Goal: Information Seeking & Learning: Find specific fact

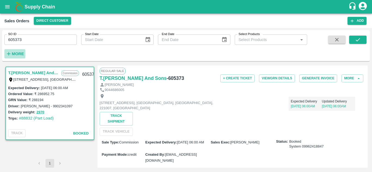
click at [17, 54] on strong "More" at bounding box center [18, 54] width 12 height 4
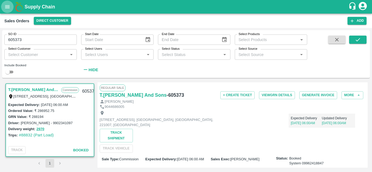
click at [6, 11] on button "open drawer" at bounding box center [7, 7] width 13 height 13
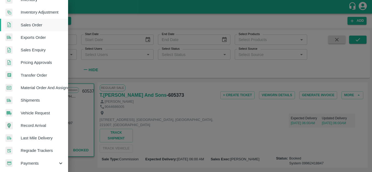
scroll to position [138, 0]
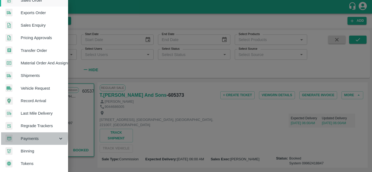
click at [30, 136] on span "Payments" at bounding box center [39, 139] width 37 height 6
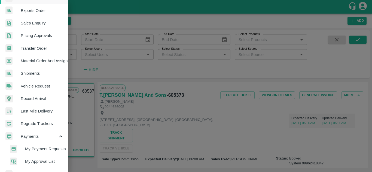
scroll to position [163, 0]
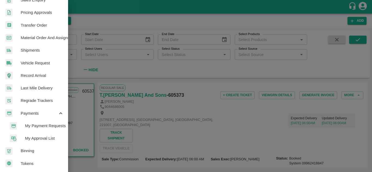
click at [44, 125] on span "My Payment Requests" at bounding box center [44, 126] width 39 height 6
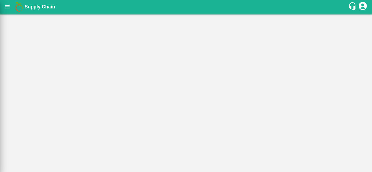
scroll to position [161, 0]
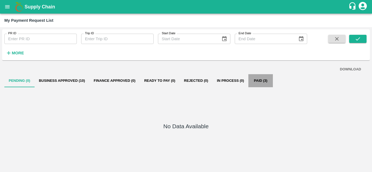
click at [261, 78] on button "Paid (3)" at bounding box center [260, 80] width 24 height 13
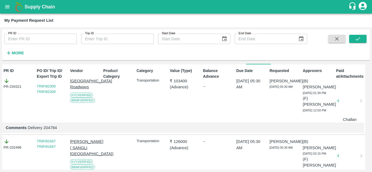
scroll to position [0, 2]
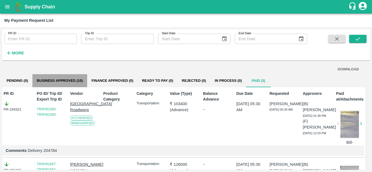
click at [71, 81] on button "Business Approved (10)" at bounding box center [59, 80] width 55 height 13
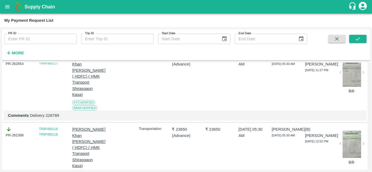
scroll to position [647, 0]
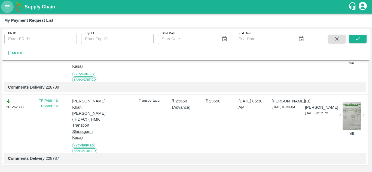
click at [5, 7] on icon "open drawer" at bounding box center [7, 7] width 6 height 6
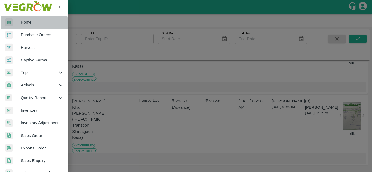
click at [30, 24] on span "Home" at bounding box center [42, 22] width 43 height 6
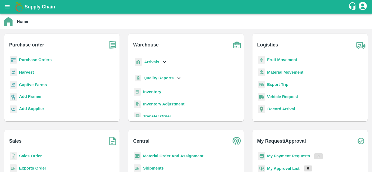
click at [32, 158] on b "Sales Order" at bounding box center [30, 156] width 23 height 4
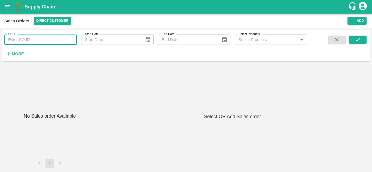
click at [48, 39] on input "SO ID" at bounding box center [40, 40] width 72 height 10
paste input "603480"
type input "603480"
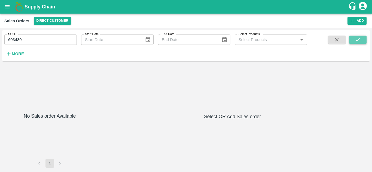
click at [356, 42] on icon "submit" at bounding box center [358, 40] width 6 height 6
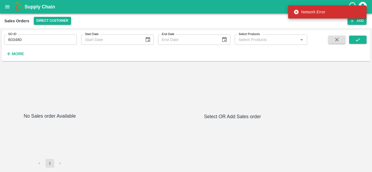
click at [235, 118] on h6 "Select OR Add Sales order" at bounding box center [232, 117] width 270 height 8
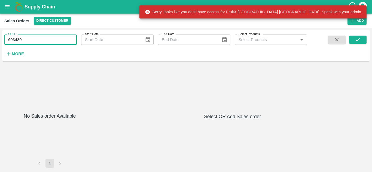
click at [27, 39] on input "603480" at bounding box center [40, 40] width 72 height 10
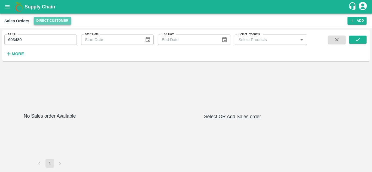
click at [39, 19] on button "Direct Customer" at bounding box center [52, 21] width 37 height 8
type input "603480"
click at [4, 7] on button "open drawer" at bounding box center [7, 7] width 13 height 13
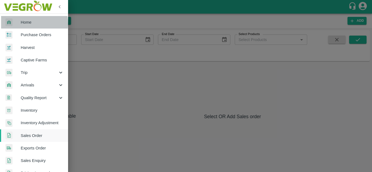
click at [24, 24] on span "Home" at bounding box center [42, 22] width 43 height 6
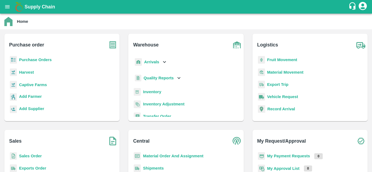
click at [29, 158] on b "Sales Order" at bounding box center [30, 156] width 23 height 4
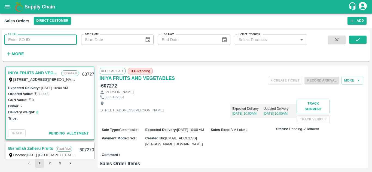
click at [57, 40] on input "SO ID" at bounding box center [40, 40] width 72 height 10
paste input "603480"
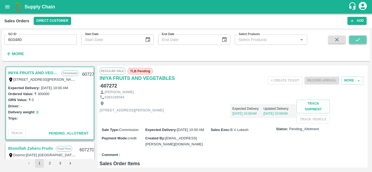
click at [360, 41] on icon "submit" at bounding box center [358, 40] width 6 height 6
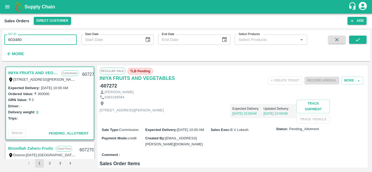
click at [30, 39] on input "603480" at bounding box center [40, 40] width 72 height 10
paste input "text"
click at [358, 38] on icon "submit" at bounding box center [358, 40] width 6 height 6
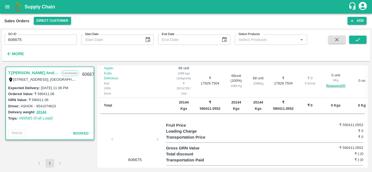
scroll to position [174, 0]
drag, startPoint x: 340, startPoint y: 161, endPoint x: 351, endPoint y: 161, distance: 10.9
click at [351, 168] on h6 "₹ 590411.0552" at bounding box center [346, 170] width 33 height 5
click at [346, 168] on h6 "₹ 590411.0552" at bounding box center [346, 170] width 33 height 5
drag, startPoint x: 342, startPoint y: 161, endPoint x: 364, endPoint y: 163, distance: 21.3
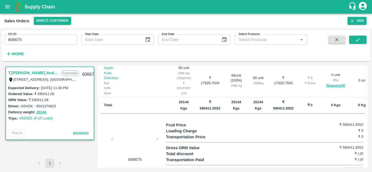
click at [364, 163] on div "Fruit Price ₹ 590411.0552 Loading Charge ₹ 0 Transportation Price ₹ 0 Gross GRN…" at bounding box center [265, 148] width 199 height 52
copy h6 "590411.0552"
click at [32, 40] on input "606675" at bounding box center [40, 40] width 72 height 10
paste input "text"
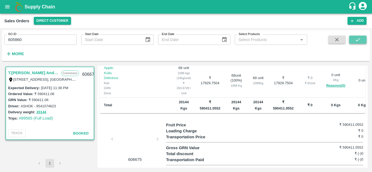
click at [360, 41] on icon "submit" at bounding box center [358, 40] width 6 height 6
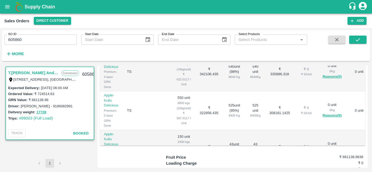
scroll to position [189, 0]
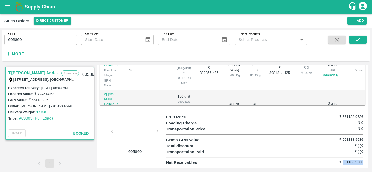
drag, startPoint x: 342, startPoint y: 161, endPoint x: 366, endPoint y: 161, distance: 23.4
click at [366, 161] on div "Regular Sale T.Kishore Kapoor And Sons - 605860 + Create Ticket View GRN Detail…" at bounding box center [232, 117] width 270 height 102
copy h6 "661138.9636"
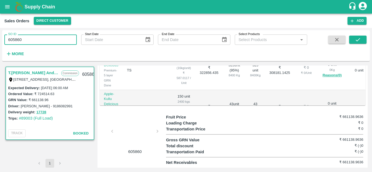
click at [42, 40] on input "605860" at bounding box center [40, 40] width 72 height 10
paste input "text"
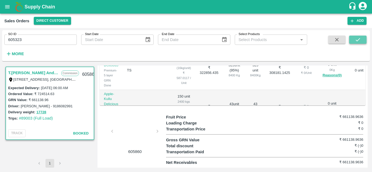
click at [361, 38] on icon "submit" at bounding box center [358, 40] width 6 height 6
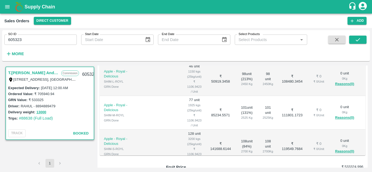
scroll to position [189, 0]
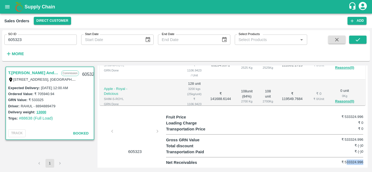
drag, startPoint x: 345, startPoint y: 161, endPoint x: 367, endPoint y: 159, distance: 22.9
click at [367, 159] on div "T.Kishore Kapoor And Sons Commission Shop No B 27 , , Pahariya fruit mandi, Pah…" at bounding box center [185, 116] width 367 height 107
click at [345, 161] on h6 "₹ 533324.996" at bounding box center [346, 162] width 33 height 5
drag, startPoint x: 343, startPoint y: 162, endPoint x: 365, endPoint y: 162, distance: 21.8
click at [365, 162] on div "Regular Sale T.Kishore Kapoor And Sons - 605323 + Create Ticket View GRN Detail…" at bounding box center [232, 117] width 270 height 102
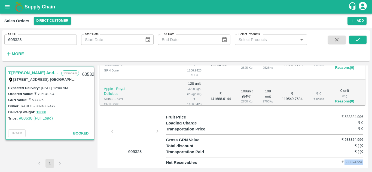
copy h6 "533324.996"
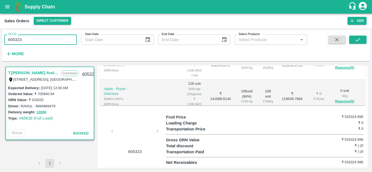
click at [28, 38] on input "605323" at bounding box center [40, 40] width 72 height 10
paste input "text"
click at [358, 41] on icon "submit" at bounding box center [358, 40] width 6 height 6
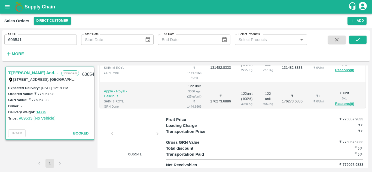
scroll to position [189, 0]
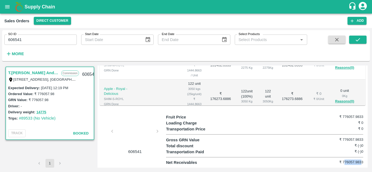
drag, startPoint x: 342, startPoint y: 161, endPoint x: 361, endPoint y: 160, distance: 18.3
click at [361, 160] on h6 "₹ 776057.9833" at bounding box center [346, 162] width 33 height 5
click at [351, 162] on h6 "₹ 776057.9833" at bounding box center [346, 162] width 33 height 5
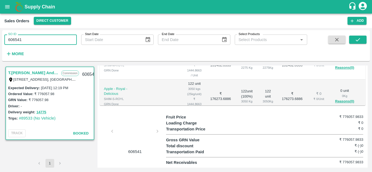
click at [50, 38] on input "606541" at bounding box center [40, 40] width 72 height 10
paste input "text"
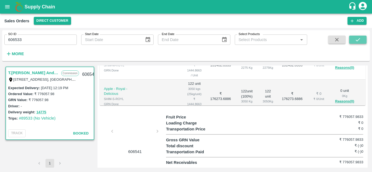
click at [356, 42] on icon "submit" at bounding box center [358, 40] width 6 height 6
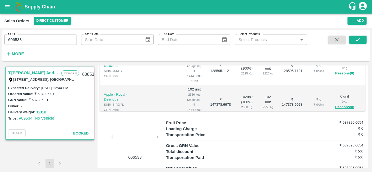
scroll to position [189, 0]
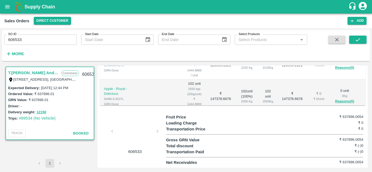
click at [346, 162] on h6 "₹ 637896.0054" at bounding box center [346, 162] width 33 height 5
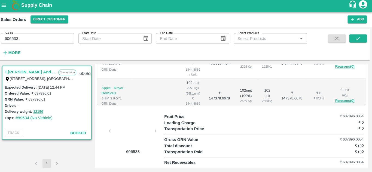
scroll to position [0, 0]
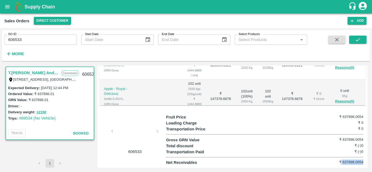
drag, startPoint x: 341, startPoint y: 162, endPoint x: 362, endPoint y: 160, distance: 21.3
click at [362, 160] on div "Fruit Price ₹ 637896.0054 Loading Charge ₹ 0 Transportation Price ₹ 0 Gross GRN…" at bounding box center [265, 140] width 199 height 52
copy h6 "637896.0054"
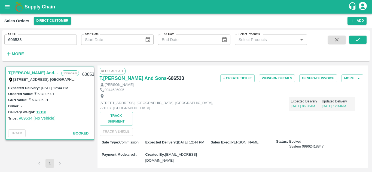
click at [204, 87] on div "[PERSON_NAME]" at bounding box center [233, 84] width 266 height 5
click at [33, 39] on input "606533" at bounding box center [40, 40] width 72 height 10
paste input "text"
click at [357, 38] on icon "submit" at bounding box center [358, 40] width 6 height 6
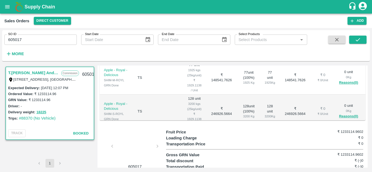
scroll to position [189, 0]
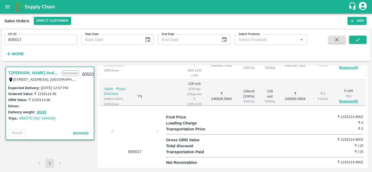
click at [345, 164] on h6 "₹ 1233114.9602" at bounding box center [346, 162] width 33 height 5
copy h6 "1233114.9602"
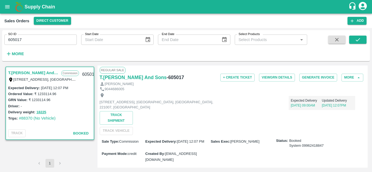
scroll to position [0, 0]
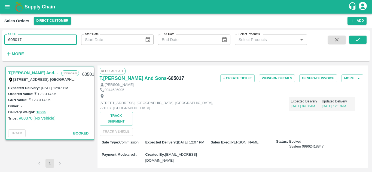
click at [47, 37] on input "605017" at bounding box center [40, 40] width 72 height 10
paste input "text"
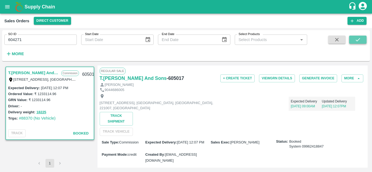
click at [355, 38] on icon "submit" at bounding box center [358, 40] width 6 height 6
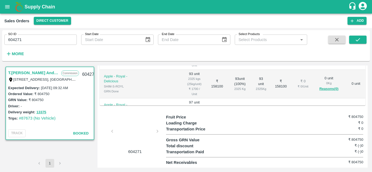
scroll to position [189, 0]
click at [356, 163] on h6 "₹ 804750" at bounding box center [346, 162] width 33 height 5
copy h6 "804750"
click at [42, 35] on input "604271" at bounding box center [40, 40] width 72 height 10
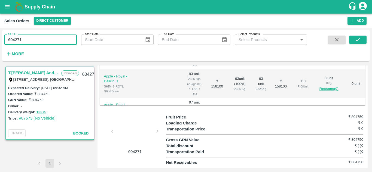
click at [42, 35] on input "604271" at bounding box center [40, 40] width 72 height 10
paste input "text"
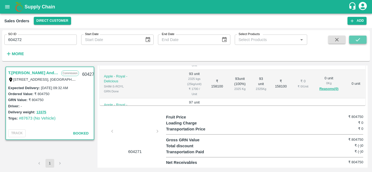
click at [356, 41] on icon "submit" at bounding box center [358, 40] width 6 height 6
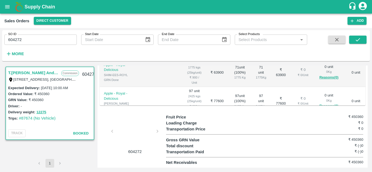
scroll to position [69, 0]
click at [353, 163] on h6 "₹ 450360" at bounding box center [346, 162] width 33 height 5
copy h6 "450360"
click at [33, 39] on input "604272" at bounding box center [40, 40] width 72 height 10
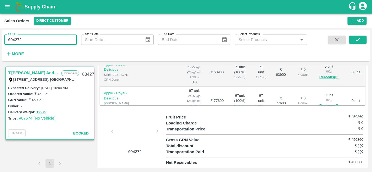
click at [33, 39] on input "604272" at bounding box center [40, 40] width 72 height 10
paste input "text"
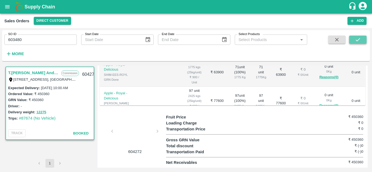
click at [362, 37] on button "submit" at bounding box center [357, 40] width 17 height 8
click at [16, 54] on strong "More" at bounding box center [18, 54] width 12 height 4
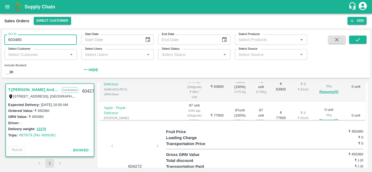
click at [30, 42] on input "603480" at bounding box center [40, 40] width 72 height 10
type input "6"
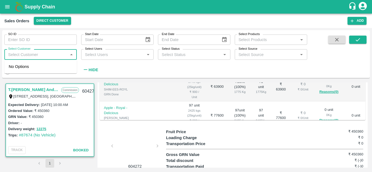
click at [65, 54] on input "Select Customer" at bounding box center [36, 54] width 60 height 7
click at [34, 53] on input "Select Customer" at bounding box center [36, 54] width 60 height 7
type input "t.ki"
click at [37, 69] on div "T.[PERSON_NAME] And Sons" at bounding box center [47, 70] width 51 height 12
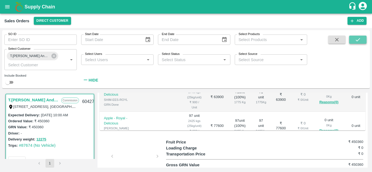
click at [357, 41] on icon "submit" at bounding box center [358, 40] width 6 height 6
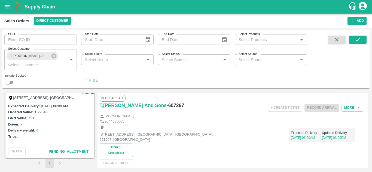
scroll to position [312, 0]
click at [10, 80] on input "checkbox" at bounding box center [8, 82] width 20 height 7
checkbox input "true"
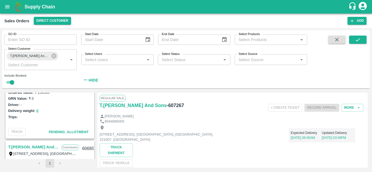
scroll to position [0, 0]
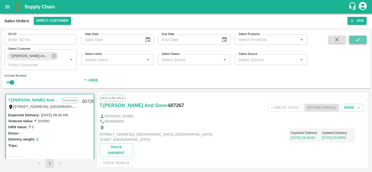
click at [358, 42] on icon "submit" at bounding box center [358, 40] width 6 height 6
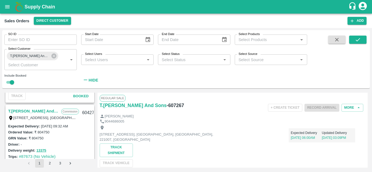
scroll to position [1826, 0]
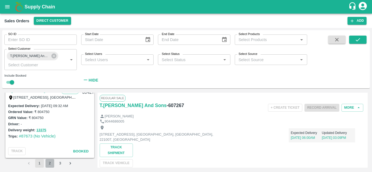
click at [49, 163] on button "2" at bounding box center [49, 163] width 9 height 9
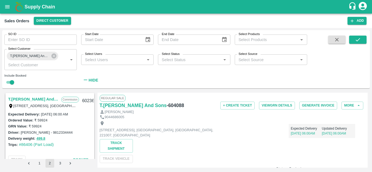
scroll to position [834, 0]
click at [281, 41] on input "Select Products" at bounding box center [266, 39] width 60 height 7
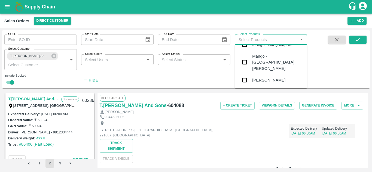
scroll to position [0, 0]
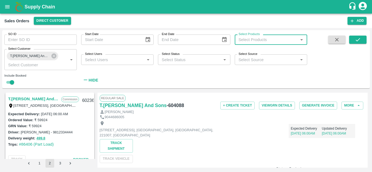
click at [275, 41] on input "Select Products" at bounding box center [266, 39] width 60 height 7
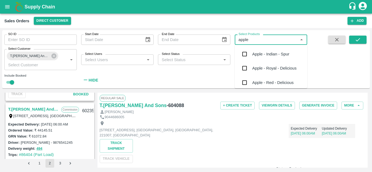
scroll to position [1051, 0]
type input "apple"
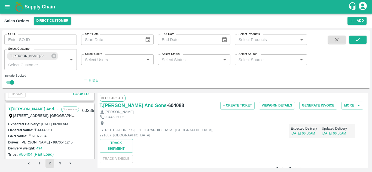
click at [85, 136] on div "GRN Value: ₹ 61072.84" at bounding box center [49, 136] width 83 height 6
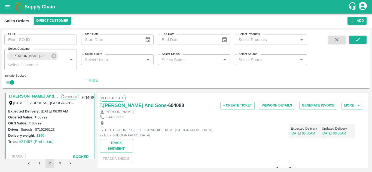
scroll to position [0, 0]
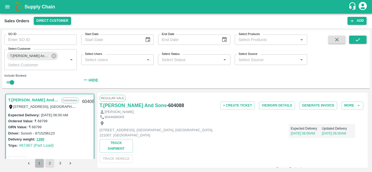
click at [37, 164] on button "1" at bounding box center [39, 163] width 9 height 9
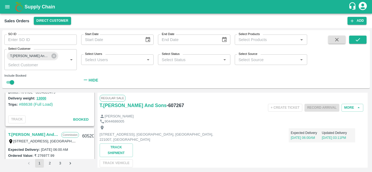
scroll to position [1450, 0]
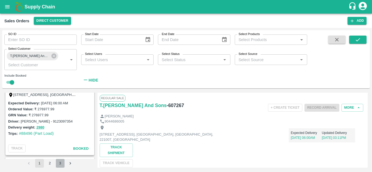
click at [63, 160] on button "3" at bounding box center [60, 163] width 9 height 9
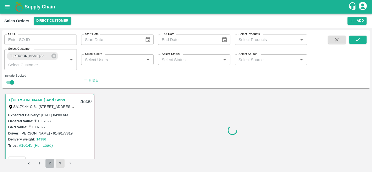
click at [47, 165] on button "2" at bounding box center [49, 163] width 9 height 9
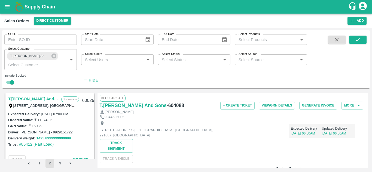
scroll to position [1306, 0]
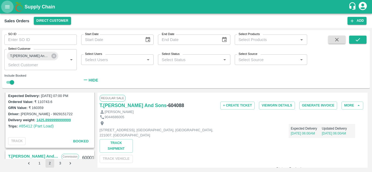
click at [8, 9] on icon "open drawer" at bounding box center [7, 7] width 6 height 6
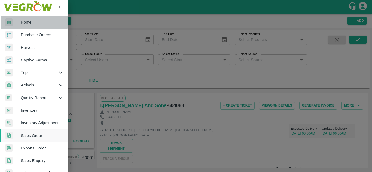
click at [29, 22] on span "Home" at bounding box center [42, 22] width 43 height 6
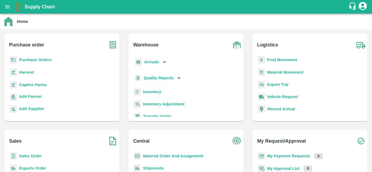
click at [31, 156] on b "Sales Order" at bounding box center [30, 156] width 23 height 4
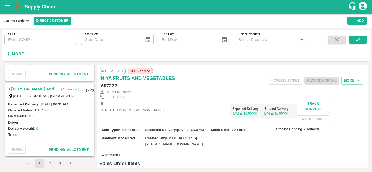
scroll to position [210, 0]
click at [43, 88] on link "T.[PERSON_NAME] And Sons" at bounding box center [33, 89] width 50 height 7
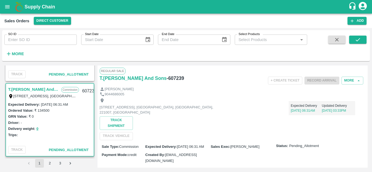
click at [175, 79] on h6 "- 607239" at bounding box center [175, 79] width 17 height 8
copy h6 "607239"
click at [155, 92] on div "9044686005" at bounding box center [233, 94] width 266 height 5
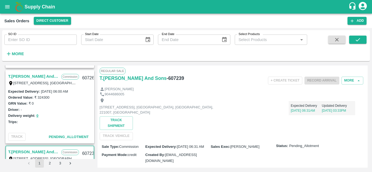
scroll to position [145, 0]
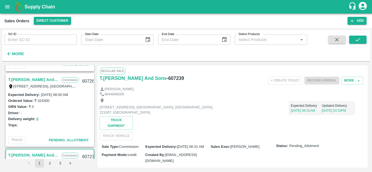
click at [45, 80] on link "T.[PERSON_NAME] And Sons" at bounding box center [33, 79] width 50 height 7
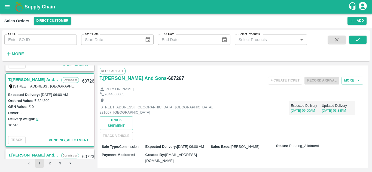
click at [173, 77] on h6 "- 607267" at bounding box center [175, 79] width 17 height 8
copy h6 "607267"
